Goal: Task Accomplishment & Management: Manage account settings

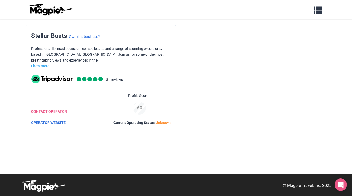
click at [54, 9] on img at bounding box center [50, 9] width 46 height 12
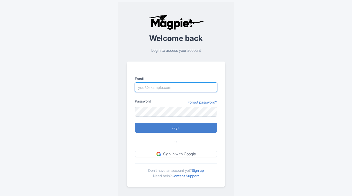
click at [155, 89] on input "Email" at bounding box center [176, 87] width 82 height 10
type input "[EMAIL_ADDRESS][DOMAIN_NAME]"
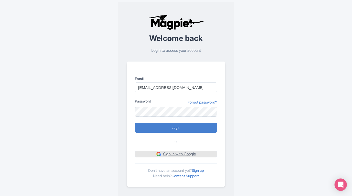
click at [179, 153] on link "Sign in with Google" at bounding box center [176, 154] width 82 height 6
